Goal: Contribute content: Add original content to the website for others to see

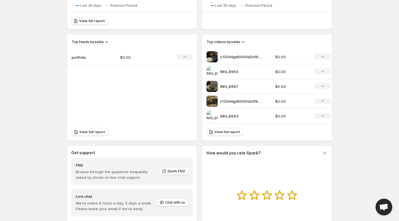
scroll to position [208, 0]
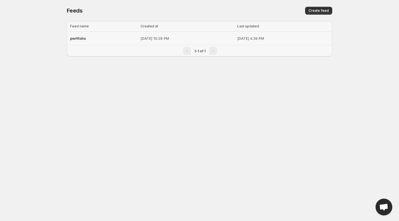
click at [86, 35] on div "portfolio" at bounding box center [103, 38] width 67 height 10
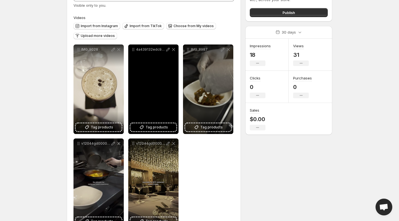
scroll to position [43, 0]
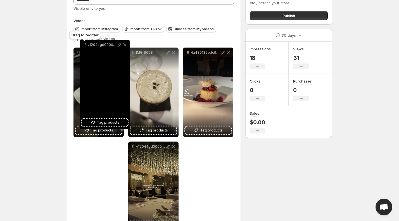
drag, startPoint x: 78, startPoint y: 142, endPoint x: 87, endPoint y: 43, distance: 99.6
click at [87, 43] on icon at bounding box center [85, 45] width 6 height 6
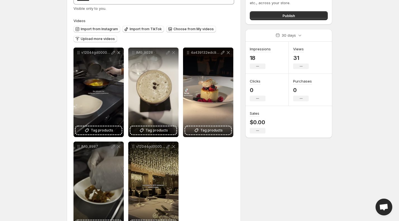
scroll to position [39, 0]
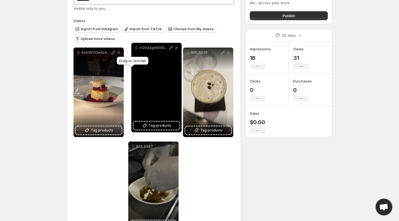
drag, startPoint x: 134, startPoint y: 146, endPoint x: 137, endPoint y: 48, distance: 98.7
click at [137, 48] on icon at bounding box center [137, 48] width 6 height 6
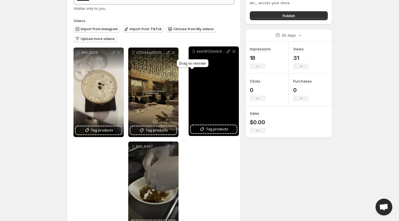
drag, startPoint x: 77, startPoint y: 147, endPoint x: 192, endPoint y: 52, distance: 149.4
click at [192, 52] on icon at bounding box center [194, 52] width 6 height 6
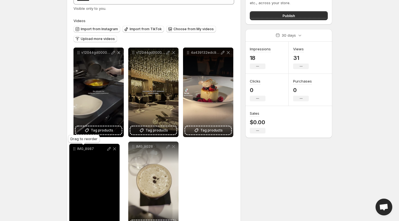
drag, startPoint x: 133, startPoint y: 145, endPoint x: 74, endPoint y: 148, distance: 58.7
click at [74, 148] on icon at bounding box center [75, 149] width 6 height 6
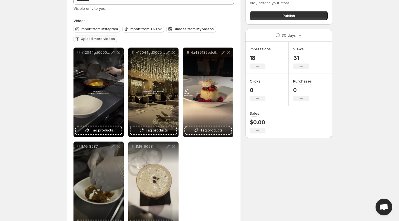
click at [100, 39] on span "Upload more videos" at bounding box center [98, 39] width 34 height 4
click at [196, 30] on span "Choose from My videos" at bounding box center [194, 29] width 40 height 4
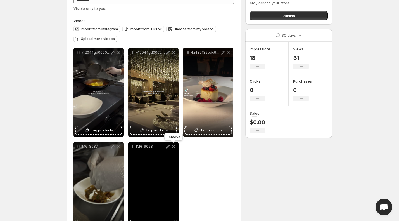
click at [173, 146] on icon at bounding box center [173, 146] width 3 height 3
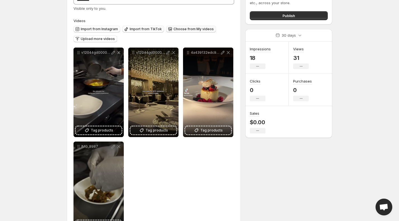
click at [188, 27] on button "Choose from My videos" at bounding box center [191, 29] width 50 height 7
click at [190, 28] on span "Choose from My videos" at bounding box center [194, 29] width 40 height 4
click at [101, 37] on span "Upload more videos" at bounding box center [98, 39] width 34 height 4
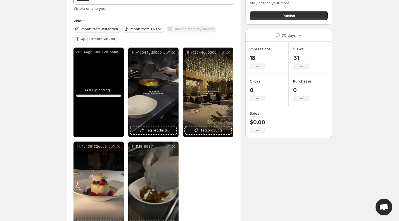
click at [120, 56] on div "v12044gd0000d2d16onog65mi8vn1b6g 2.MP4" at bounding box center [98, 52] width 50 height 9
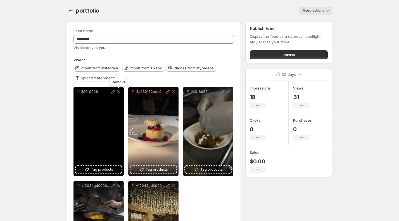
click at [118, 92] on icon at bounding box center [119, 92] width 6 height 6
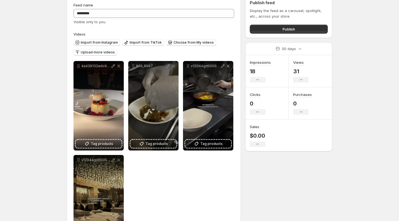
scroll to position [26, 0]
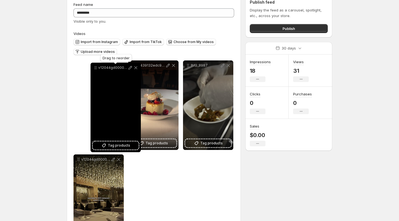
drag, startPoint x: 190, startPoint y: 68, endPoint x: 93, endPoint y: 68, distance: 97.2
click at [93, 68] on icon at bounding box center [96, 68] width 6 height 6
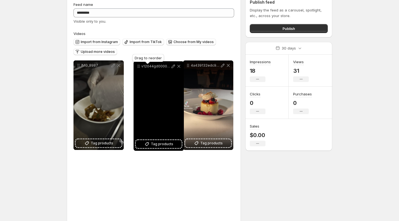
drag, startPoint x: 79, startPoint y: 160, endPoint x: 139, endPoint y: 67, distance: 110.8
click at [139, 67] on icon at bounding box center [139, 66] width 6 height 6
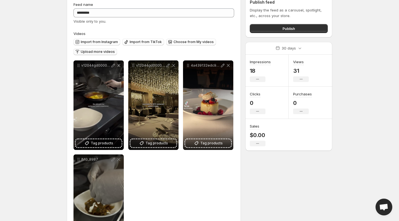
click at [110, 52] on span "Upload more videos" at bounding box center [98, 51] width 34 height 4
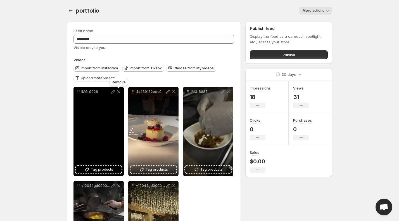
click at [118, 92] on icon at bounding box center [118, 91] width 3 height 3
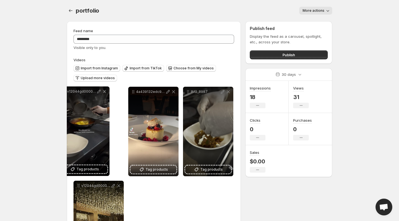
drag, startPoint x: 189, startPoint y: 92, endPoint x: 66, endPoint y: 91, distance: 123.2
click at [65, 91] on div "**********" at bounding box center [197, 150] width 270 height 267
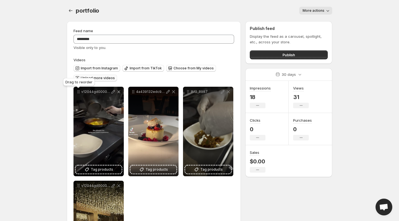
click at [101, 77] on span "Upload more videos" at bounding box center [98, 78] width 34 height 4
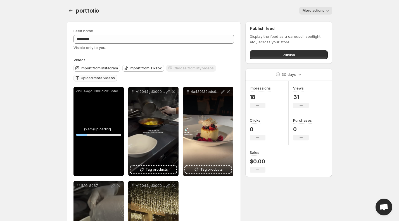
scroll to position [25, 0]
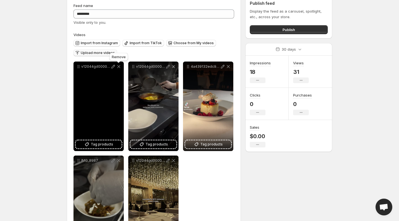
click at [118, 67] on icon at bounding box center [119, 67] width 6 height 6
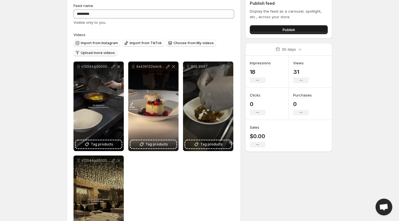
click at [276, 32] on button "Publish" at bounding box center [289, 29] width 78 height 9
